Goal: Find specific page/section: Find specific page/section

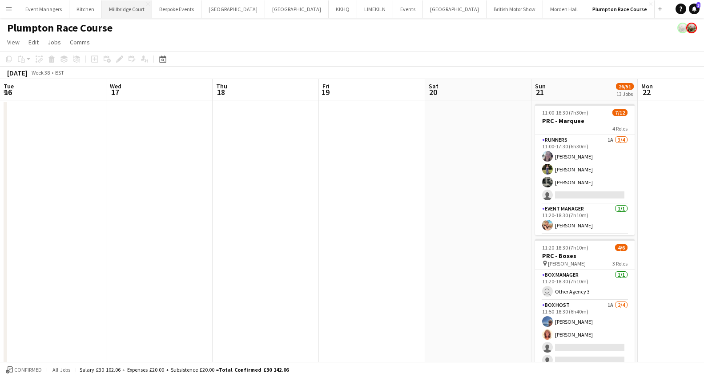
scroll to position [0, 312]
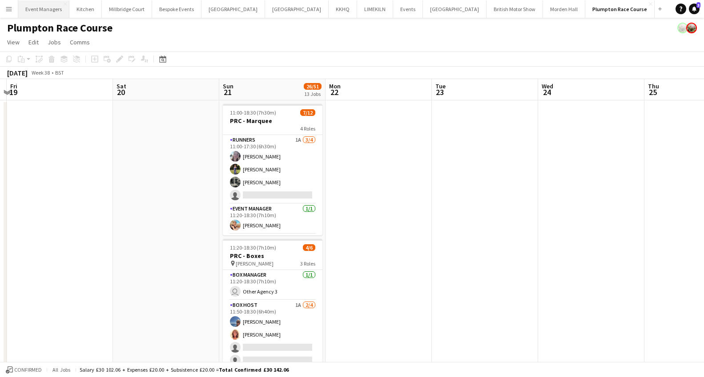
click at [54, 7] on button "Event Managers Close" at bounding box center [43, 8] width 51 height 17
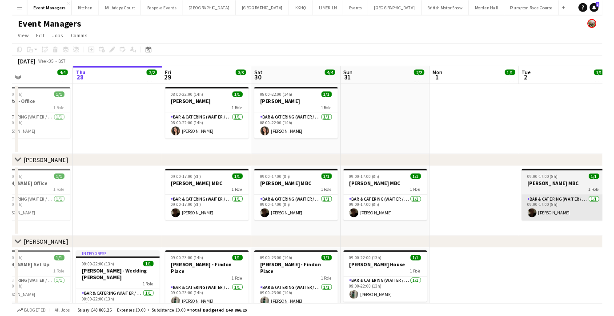
scroll to position [0, 246]
